Goal: Task Accomplishment & Management: Manage account settings

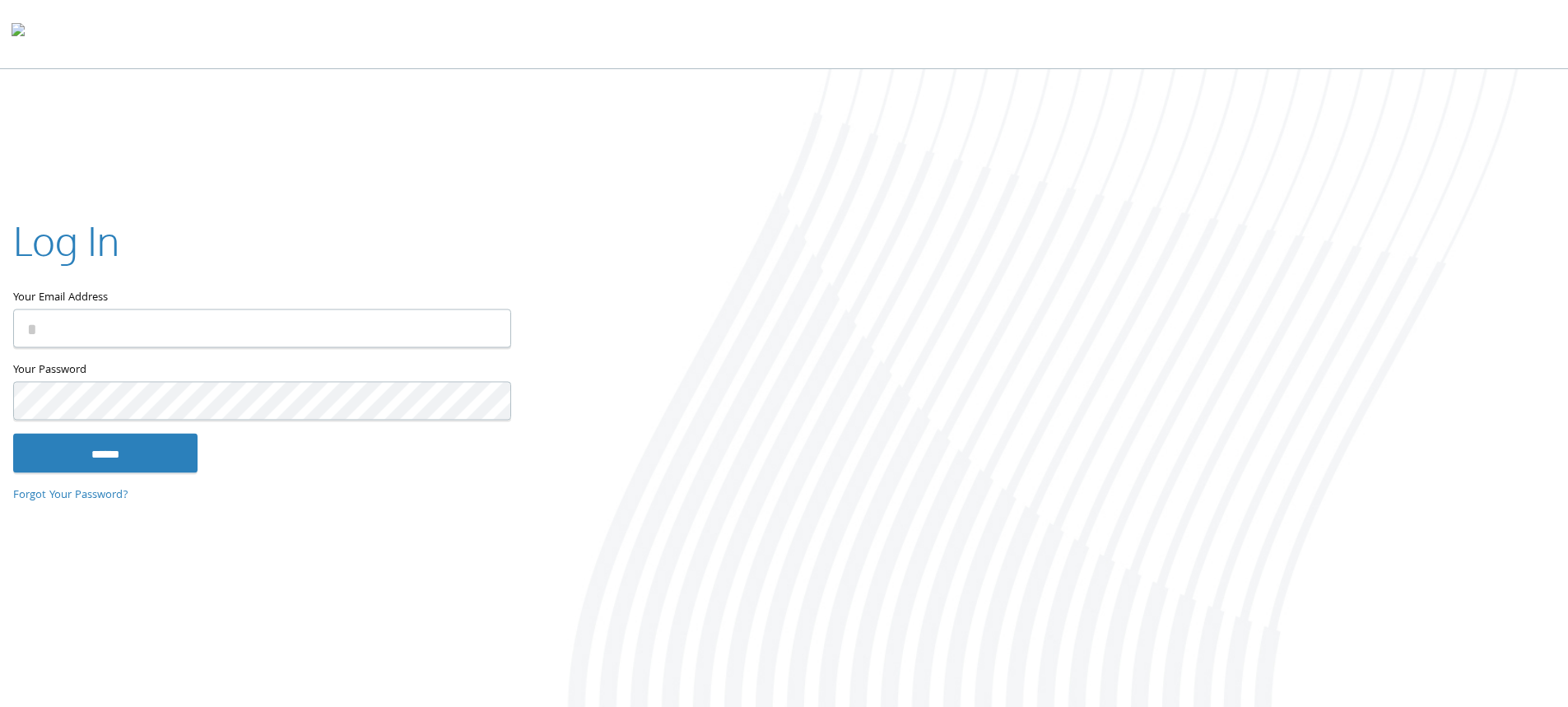
click at [172, 322] on input "Your Email Address" at bounding box center [262, 328] width 498 height 39
type input "**********"
click at [148, 458] on input "******" at bounding box center [105, 453] width 184 height 40
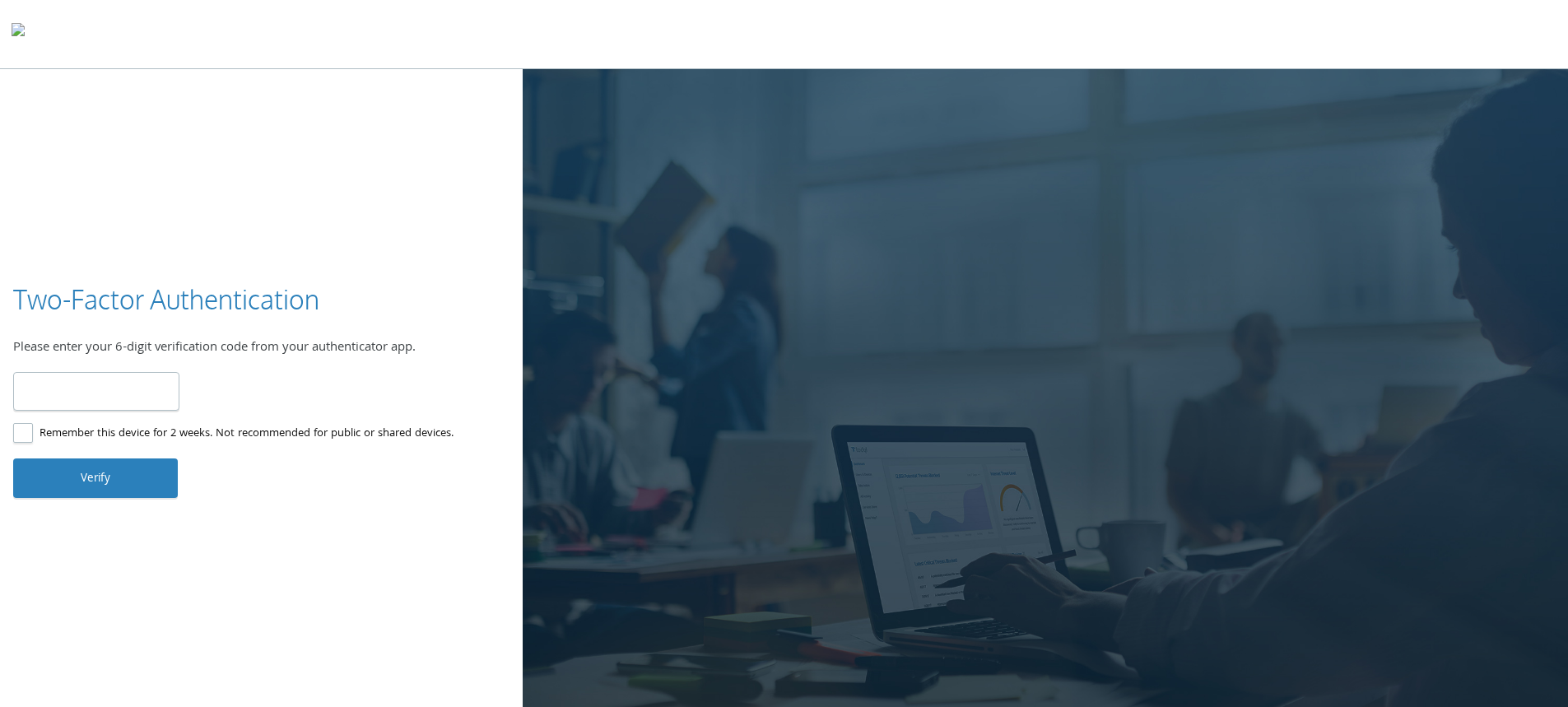
type input "******"
